Goal: Find specific page/section

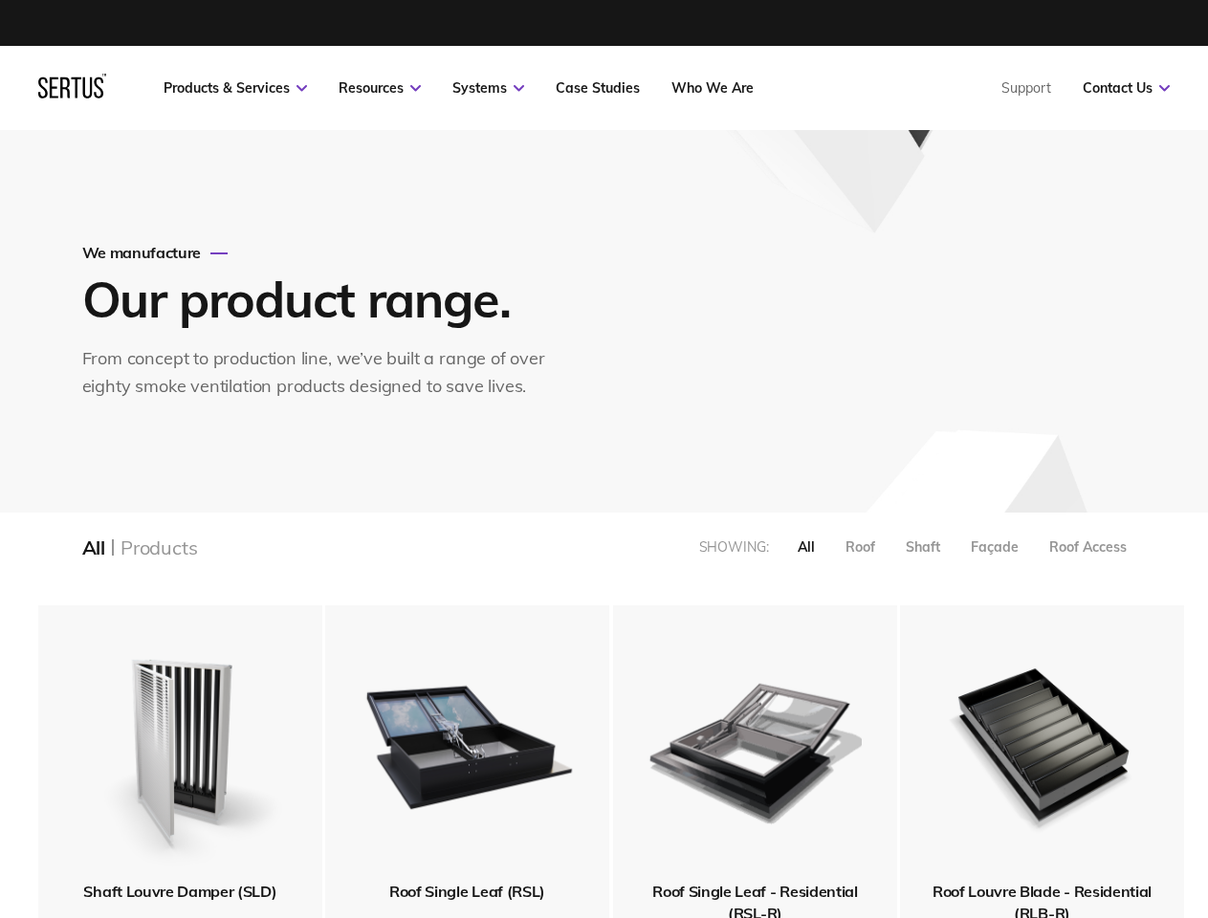
click at [380, 88] on link "Resources" at bounding box center [380, 87] width 82 height 17
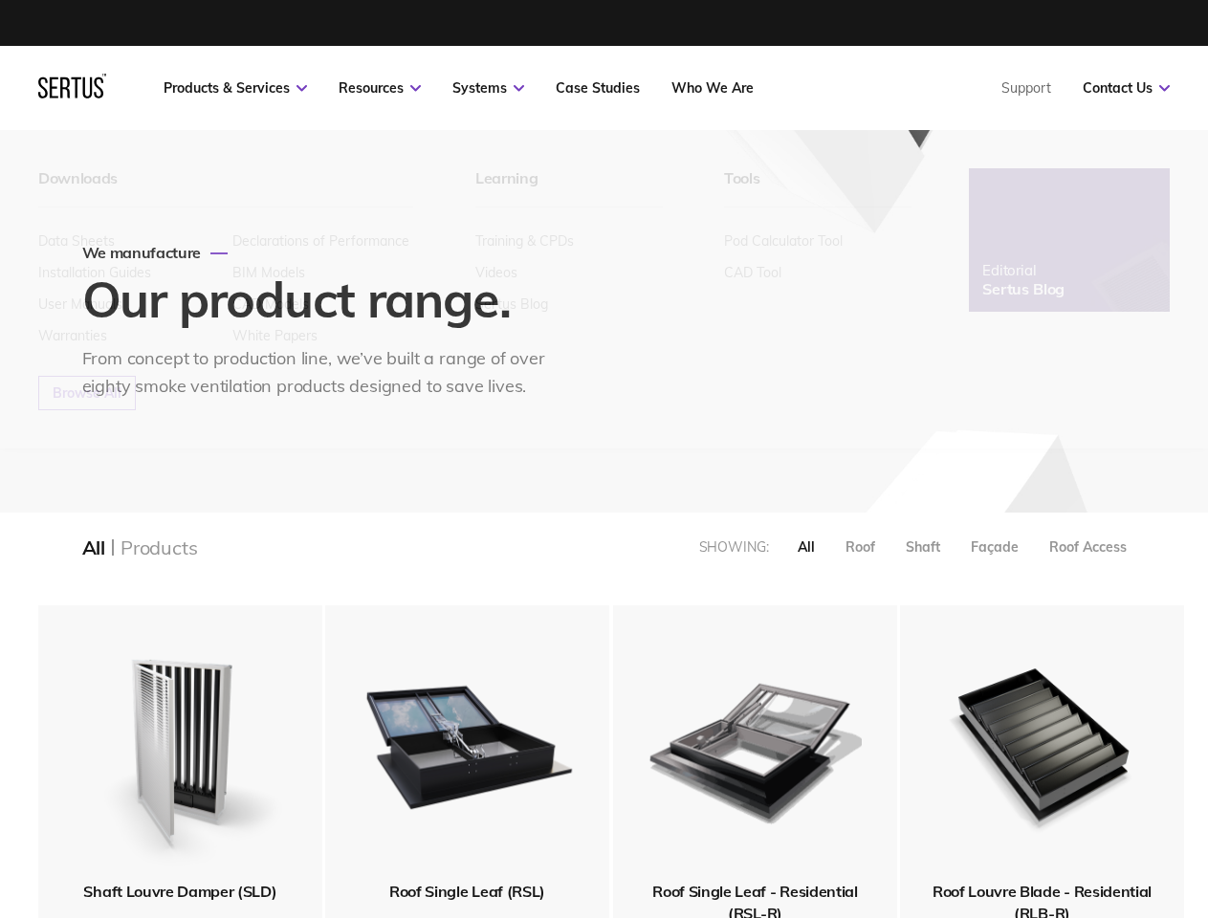
click at [488, 88] on link "Systems" at bounding box center [488, 87] width 72 height 17
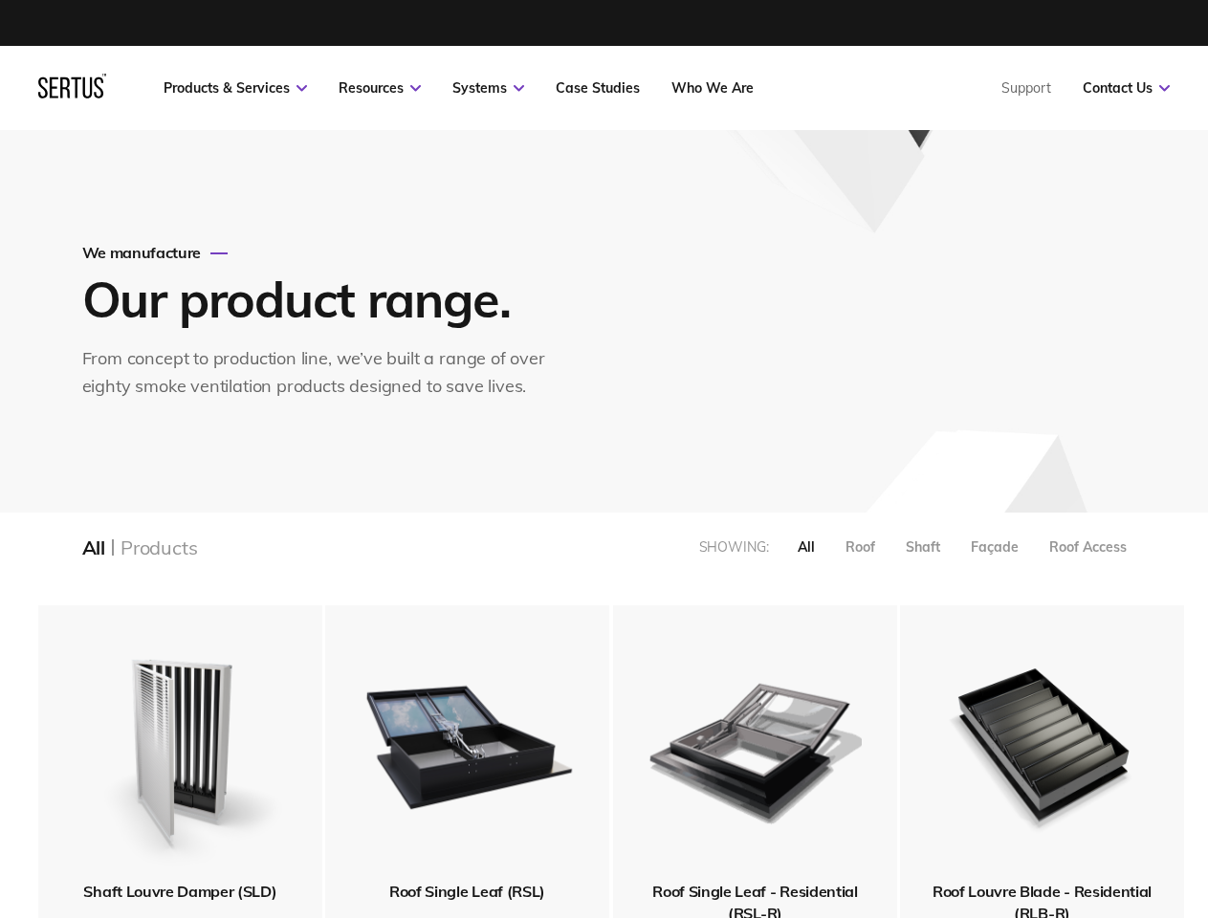
click at [1126, 88] on link "Contact Us" at bounding box center [1126, 87] width 87 height 17
click at [806, 547] on div "All" at bounding box center [806, 547] width 17 height 17
click at [860, 547] on div "Roof" at bounding box center [861, 547] width 30 height 17
click at [923, 547] on div "Shaft" at bounding box center [923, 547] width 34 height 17
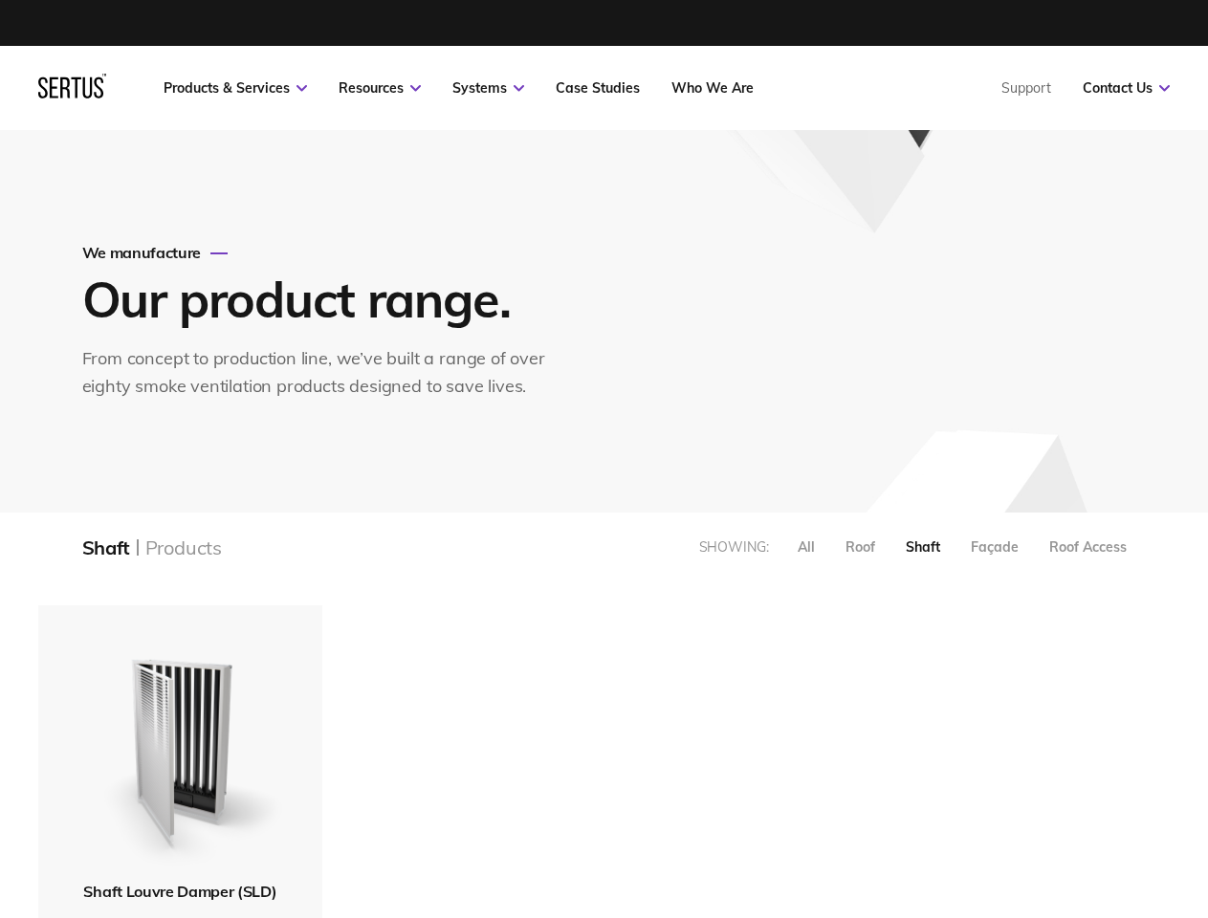
click at [995, 547] on div "Façade" at bounding box center [995, 547] width 48 height 17
